Goal: Navigation & Orientation: Find specific page/section

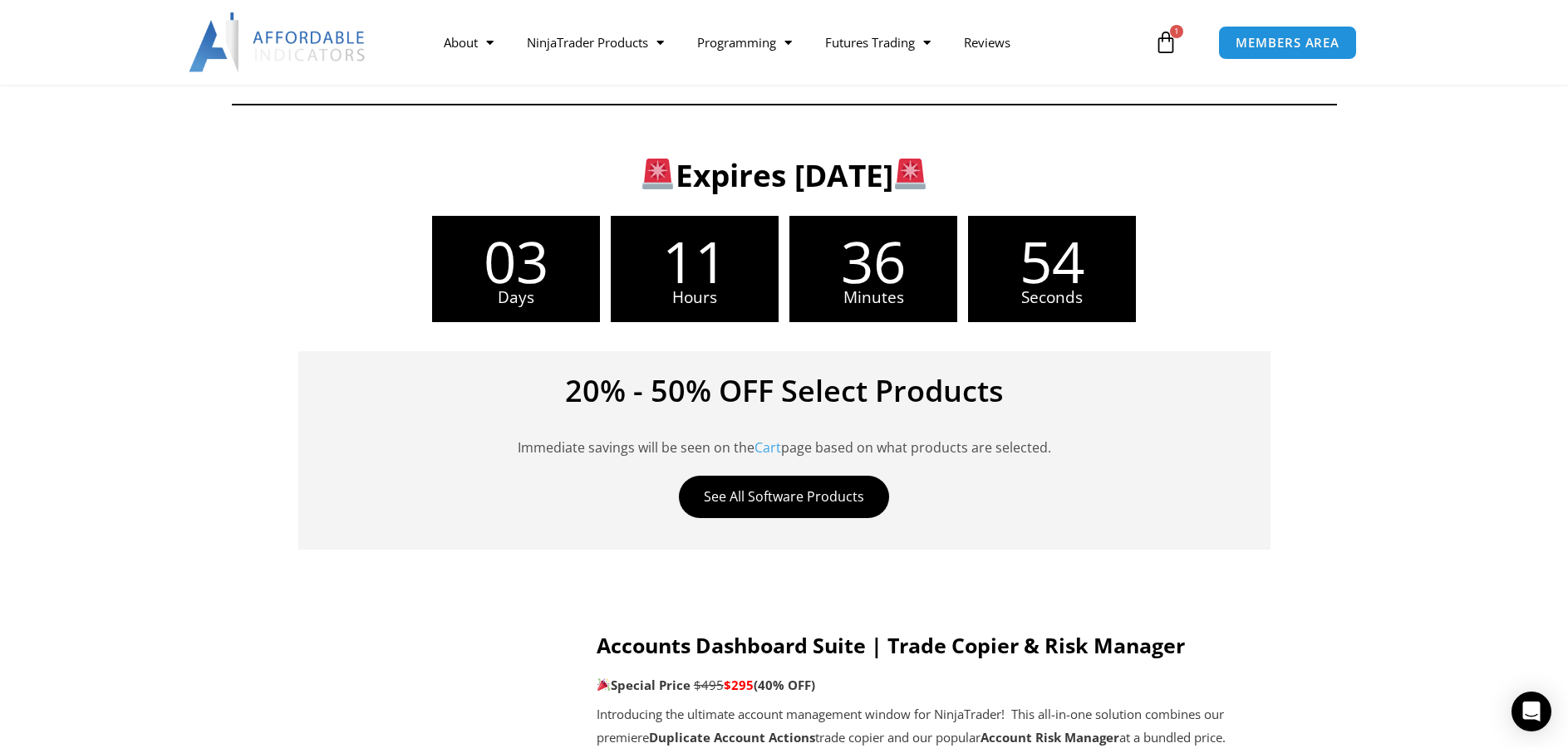
scroll to position [498, 0]
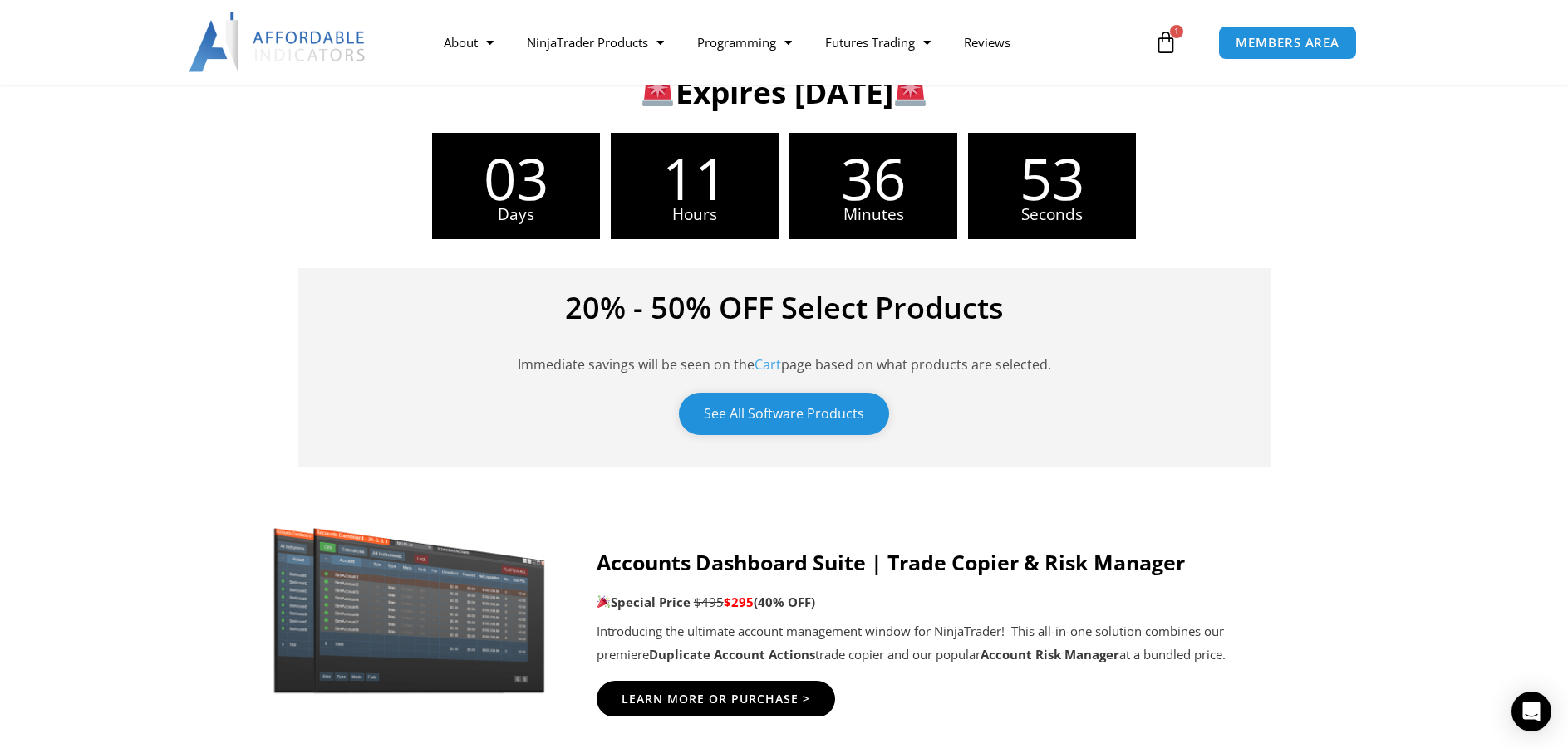
click at [849, 414] on link "See All Software Products" at bounding box center [783, 414] width 210 height 42
